Goal: Task Accomplishment & Management: Complete application form

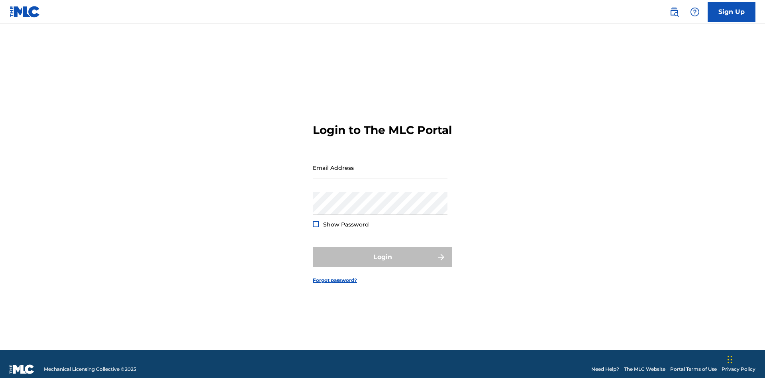
scroll to position [10, 0]
click at [380, 164] on input "Email Address" at bounding box center [380, 167] width 135 height 23
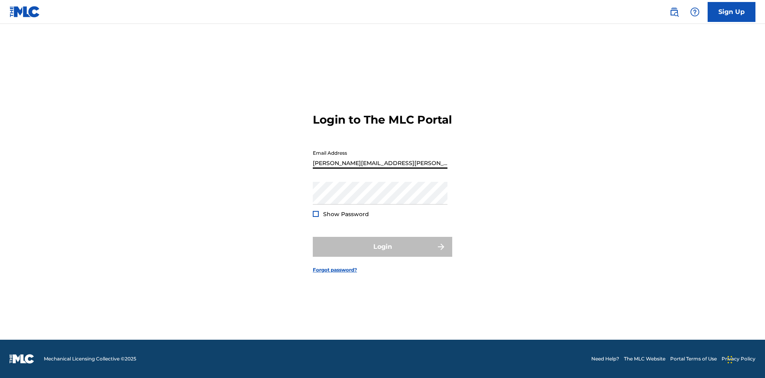
type input "Krystal.Ribble@themlc.com"
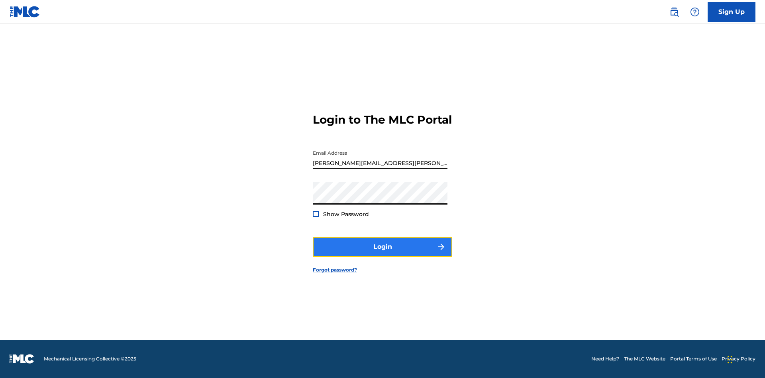
click at [383, 253] on button "Login" at bounding box center [382, 247] width 139 height 20
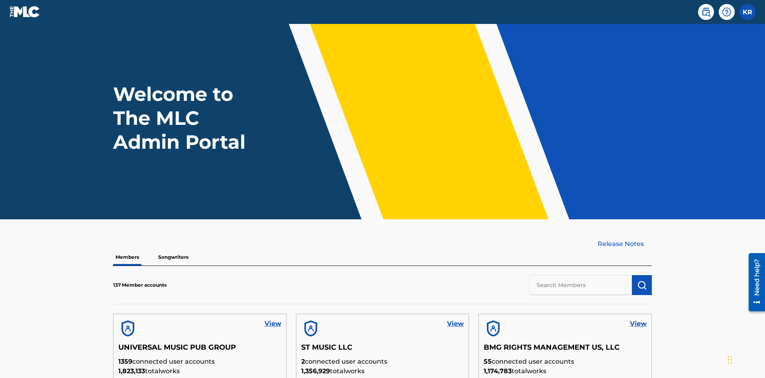
click at [581, 275] on input "text" at bounding box center [580, 285] width 103 height 20
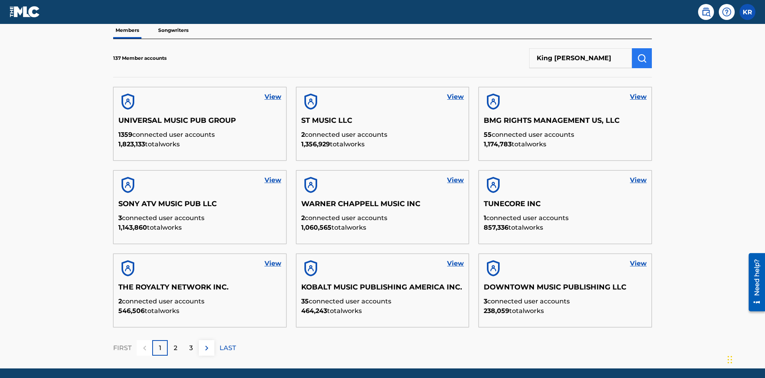
type input "King McTesterson"
click at [642, 53] on img "submit" at bounding box center [642, 58] width 10 height 10
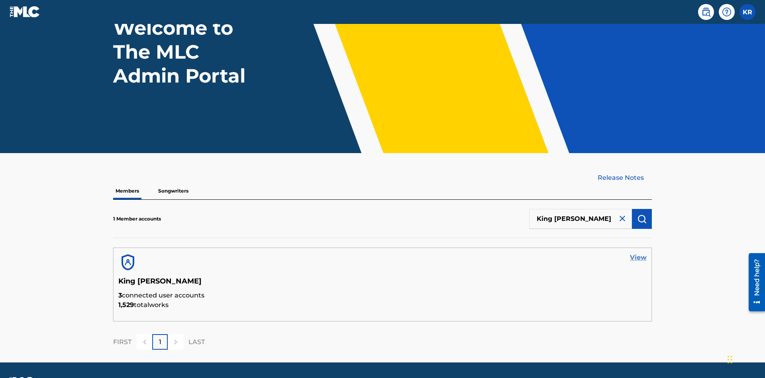
click at [638, 253] on link "View" at bounding box center [638, 258] width 17 height 10
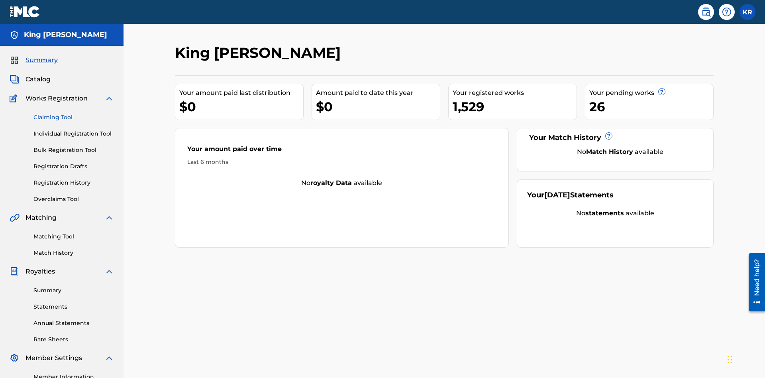
click at [74, 113] on link "Claiming Tool" at bounding box center [73, 117] width 80 height 8
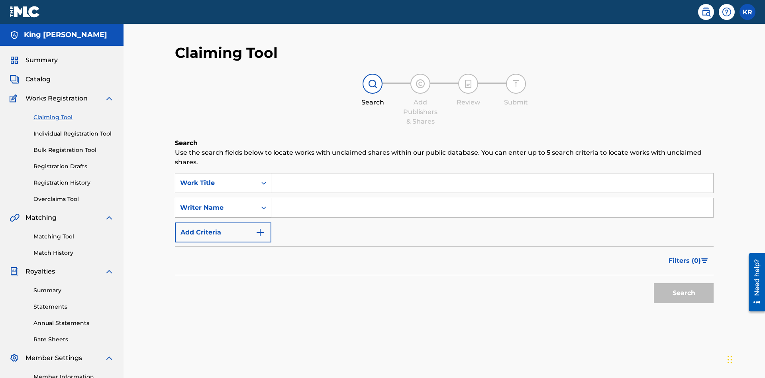
click at [216, 203] on div "Writer Name" at bounding box center [216, 208] width 72 height 10
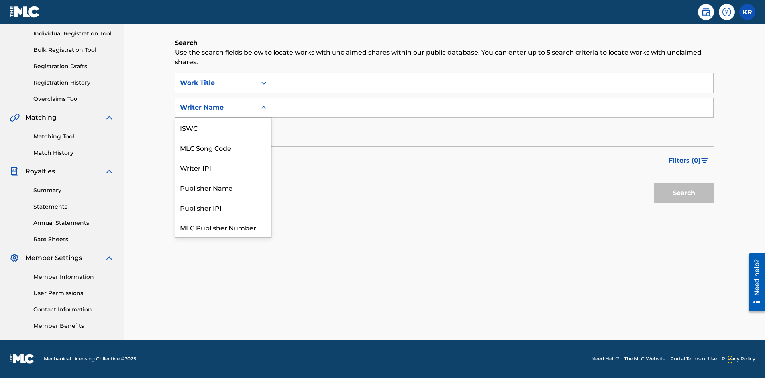
scroll to position [20, 0]
click at [223, 128] on div "MLC Song Code" at bounding box center [223, 128] width 96 height 20
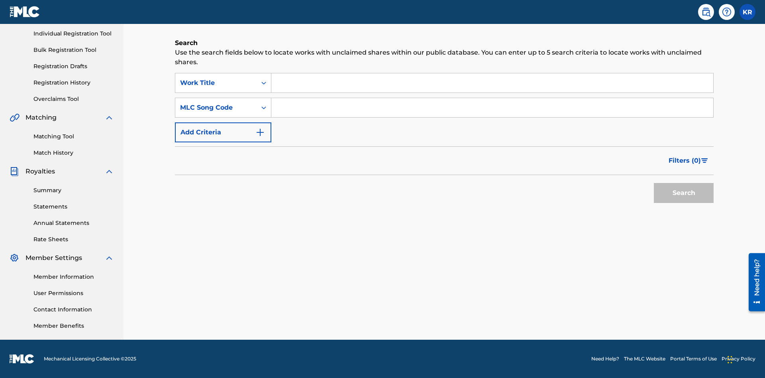
click at [492, 83] on input "Search Form" at bounding box center [492, 82] width 442 height 19
type input "NON-OWNED WORK TO CLAIM"
click at [492, 108] on input "Search Form" at bounding box center [492, 107] width 442 height 19
type input "RB0ZQR"
click at [684, 193] on button "Search" at bounding box center [684, 193] width 60 height 20
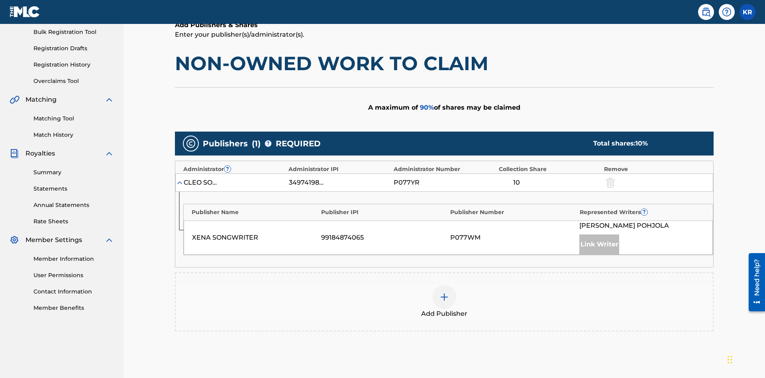
scroll to position [200, 0]
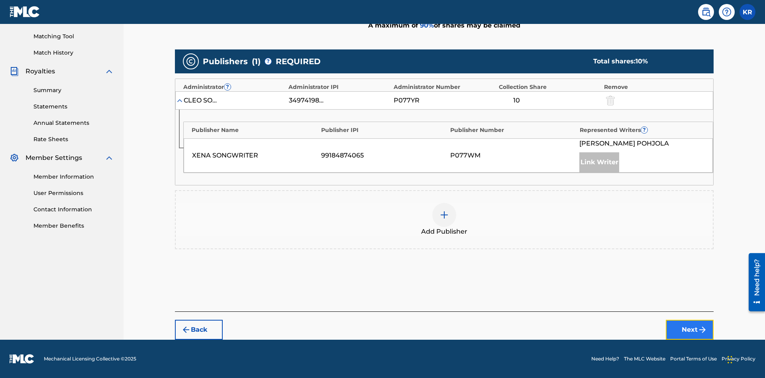
click at [690, 330] on button "Next" at bounding box center [690, 330] width 48 height 20
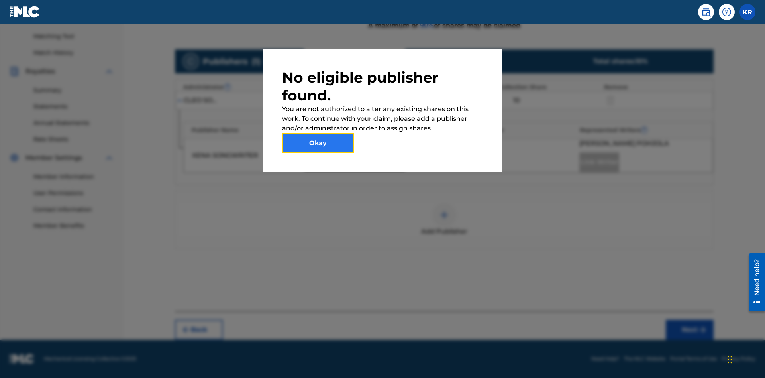
click at [318, 143] on button "Okay" at bounding box center [318, 143] width 72 height 20
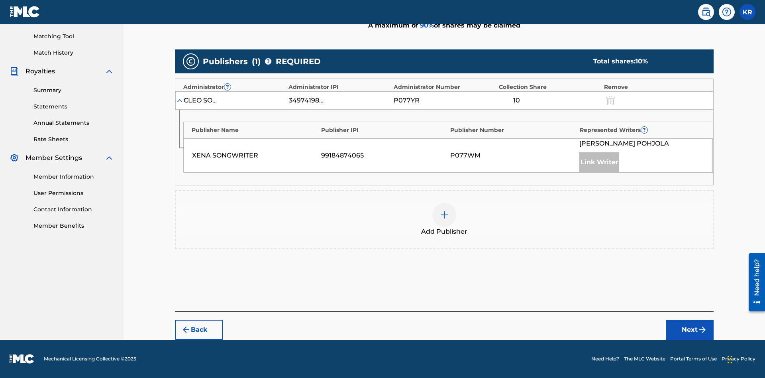
click at [444, 215] on img at bounding box center [444, 215] width 10 height 10
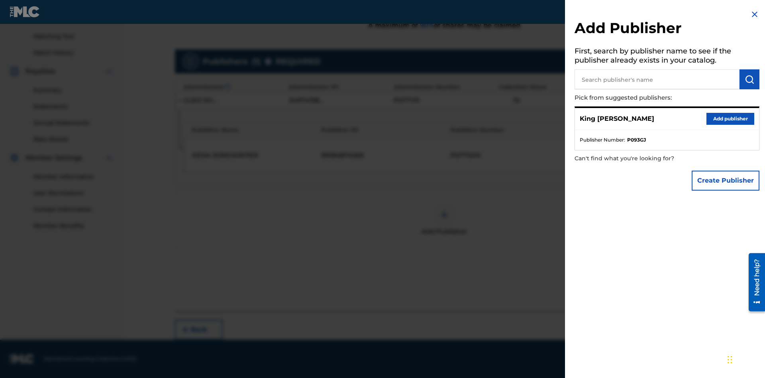
click at [657, 79] on input "text" at bounding box center [657, 79] width 165 height 20
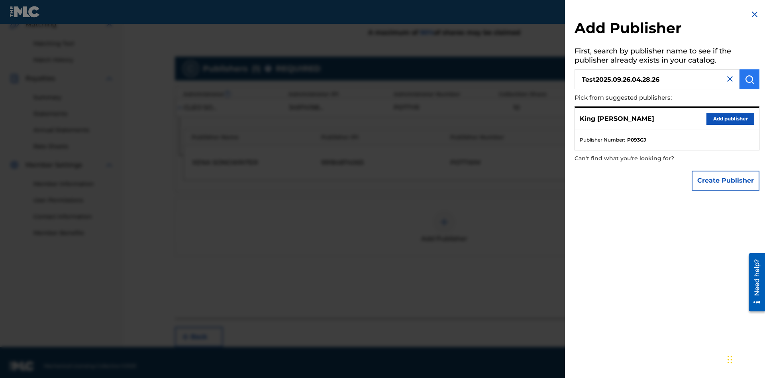
type input "Test2025.09.26.04.28.26"
click at [749, 79] on img "submit" at bounding box center [750, 80] width 10 height 10
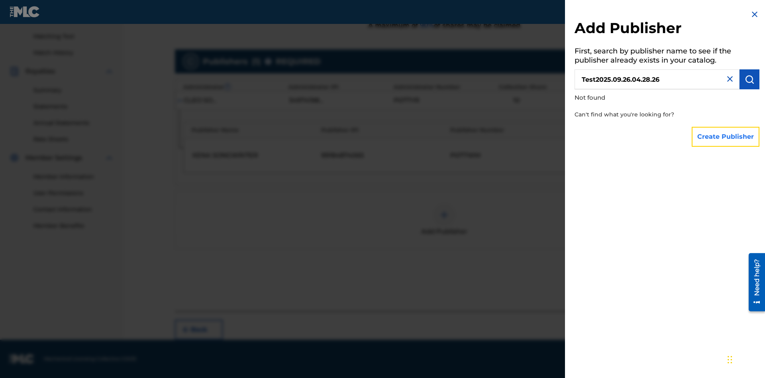
click at [726, 136] on button "Create Publisher" at bounding box center [726, 137] width 68 height 20
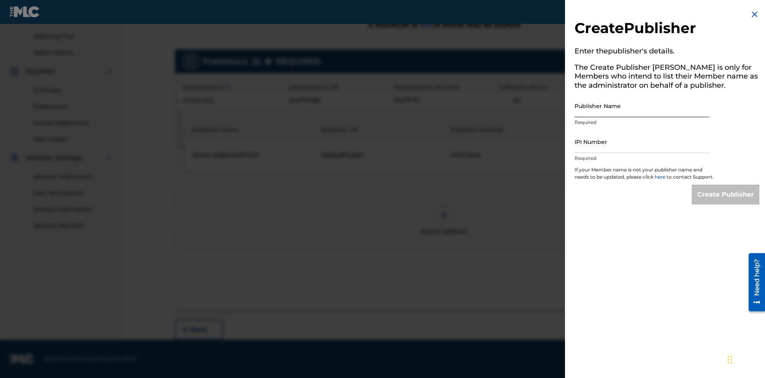
click at [642, 106] on input "Publisher Name" at bounding box center [642, 105] width 135 height 23
type input "Test2025.09.26.04.28.30"
click at [642, 141] on input "IPI Number" at bounding box center [642, 141] width 135 height 23
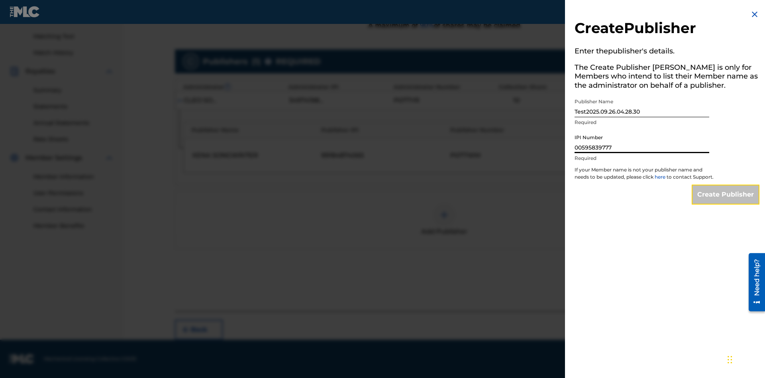
click at [726, 202] on input "Create Publisher" at bounding box center [726, 194] width 68 height 20
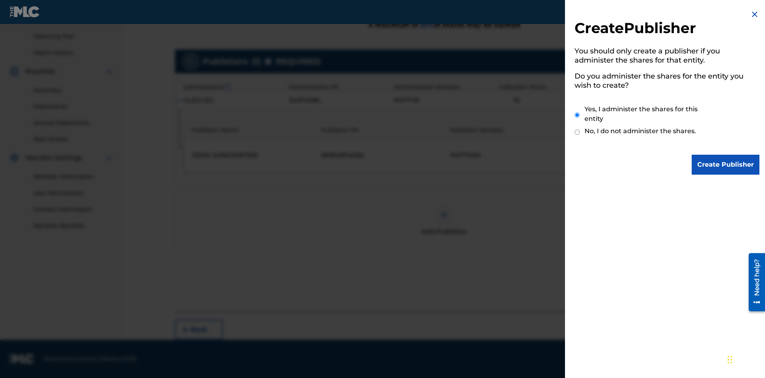
click at [577, 115] on input "Yes, I administer the shares for this entity" at bounding box center [577, 114] width 5 height 17
click at [726, 165] on input "Create Publisher" at bounding box center [726, 165] width 68 height 20
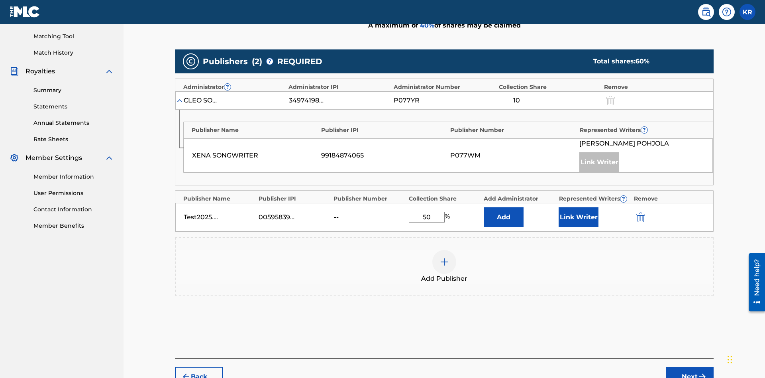
scroll to position [247, 0]
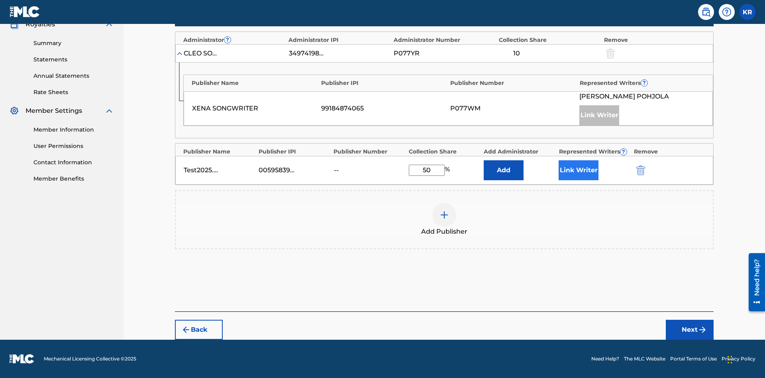
type input "50"
click at [579, 170] on button "Link Writer" at bounding box center [579, 170] width 40 height 20
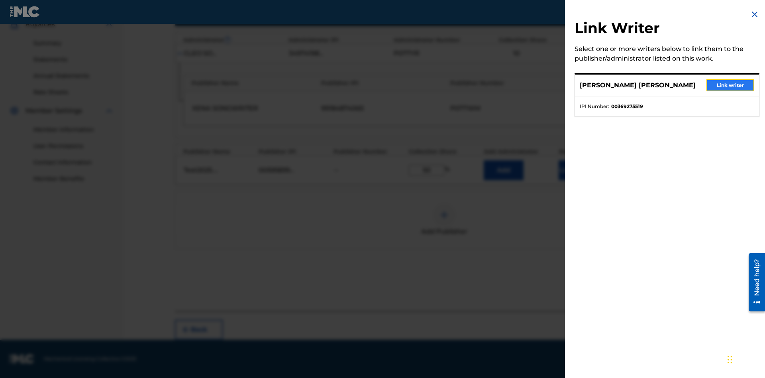
click at [730, 85] on button "Link writer" at bounding box center [730, 85] width 48 height 12
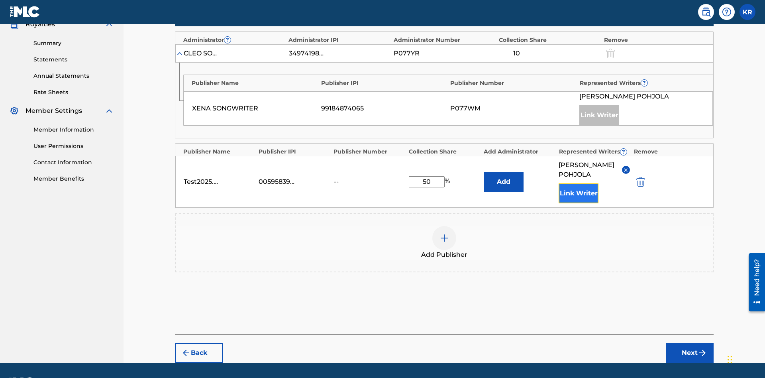
click at [579, 183] on button "Link Writer" at bounding box center [579, 193] width 40 height 20
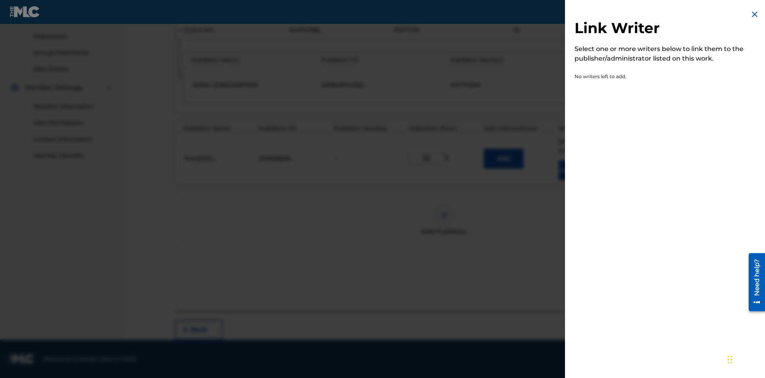
click at [755, 14] on img at bounding box center [755, 15] width 10 height 10
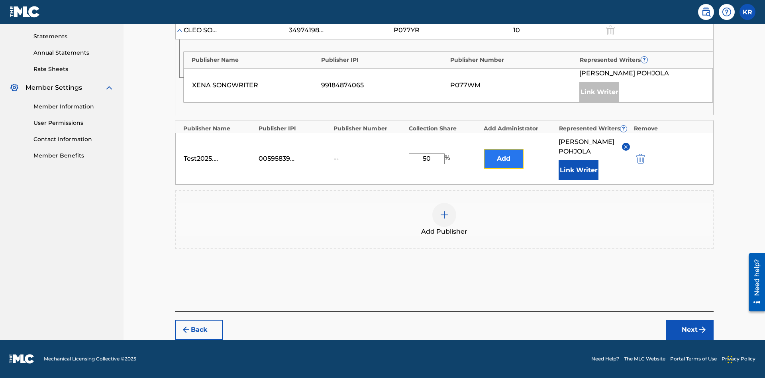
click at [504, 154] on button "Add" at bounding box center [504, 159] width 40 height 20
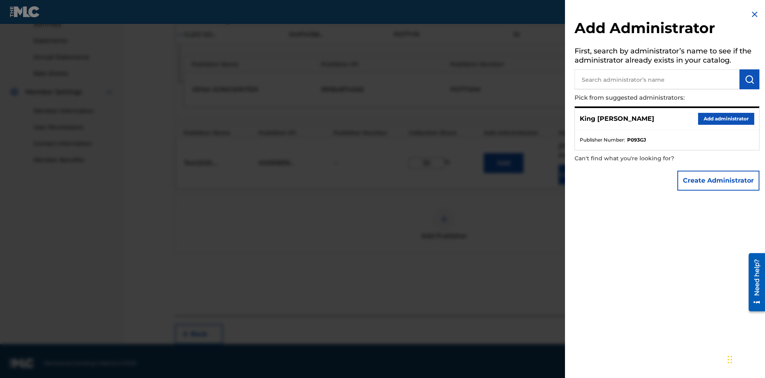
click at [657, 79] on input "text" at bounding box center [657, 79] width 165 height 20
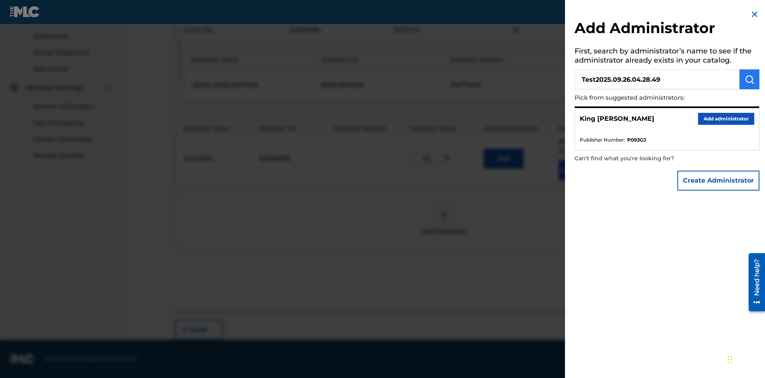
type input "Test2025.09.26.04.28.49"
click at [749, 79] on img "submit" at bounding box center [750, 80] width 10 height 10
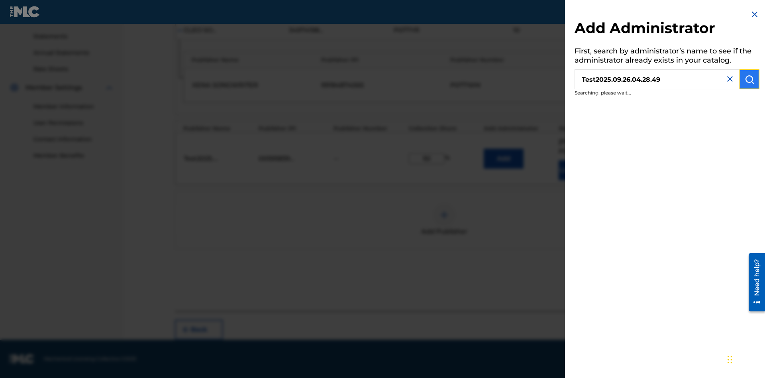
scroll to position [280, 0]
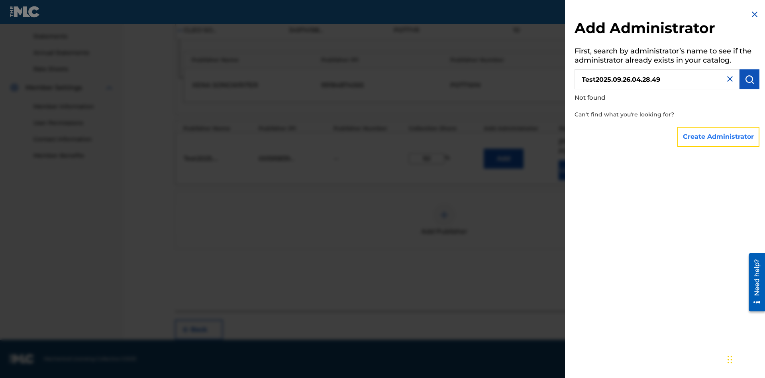
click at [719, 136] on button "Create Administrator" at bounding box center [718, 137] width 82 height 20
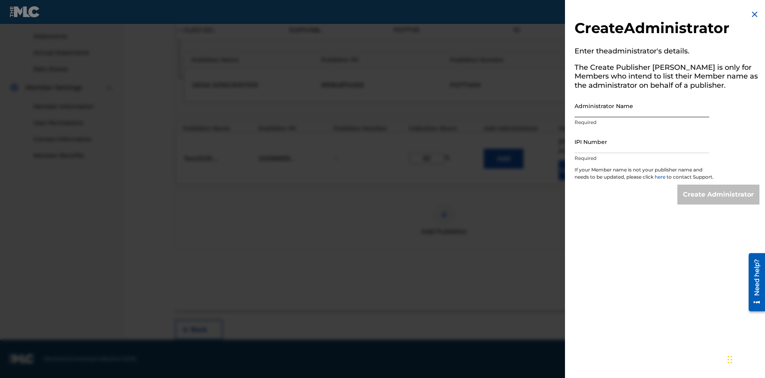
click at [642, 106] on input "Administrator Name" at bounding box center [642, 105] width 135 height 23
type input "Test2025.09.26.04.28.53"
click at [642, 141] on input "IPI Number" at bounding box center [642, 141] width 135 height 23
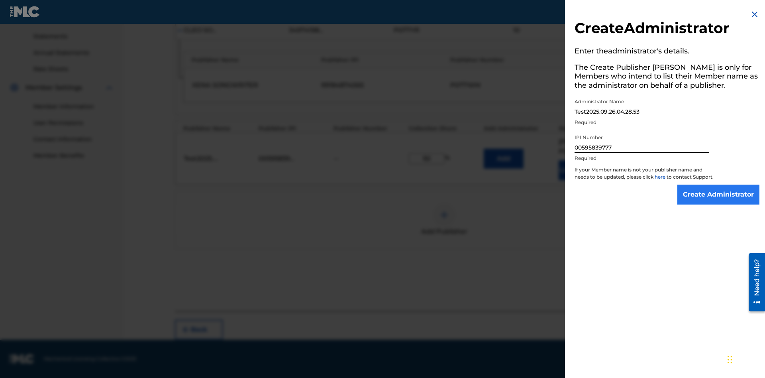
type input "00595839777"
click at [719, 202] on input "Create Administrator" at bounding box center [718, 194] width 82 height 20
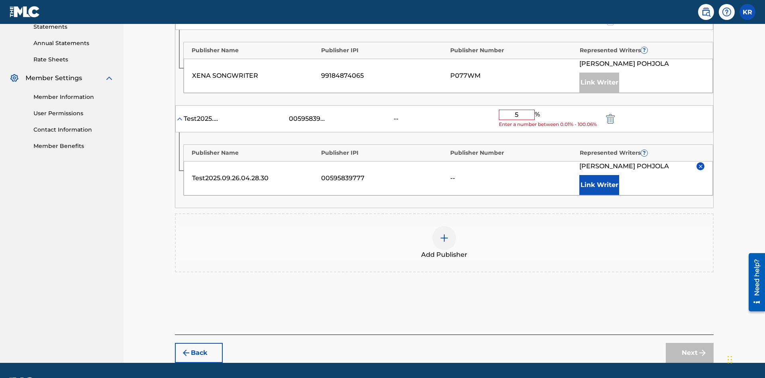
type input "50"
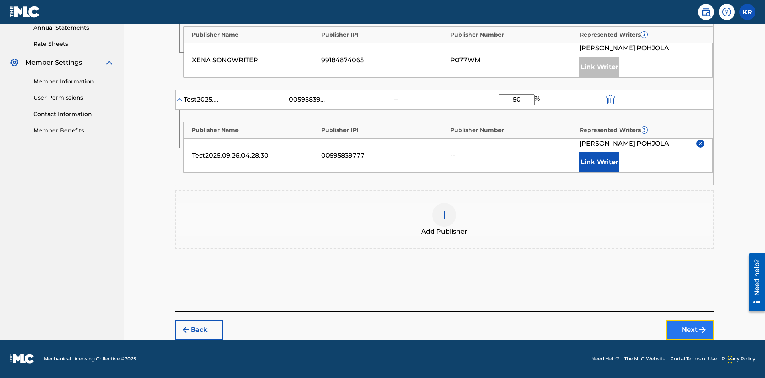
click at [690, 330] on button "Next" at bounding box center [690, 330] width 48 height 20
